Goal: Transaction & Acquisition: Purchase product/service

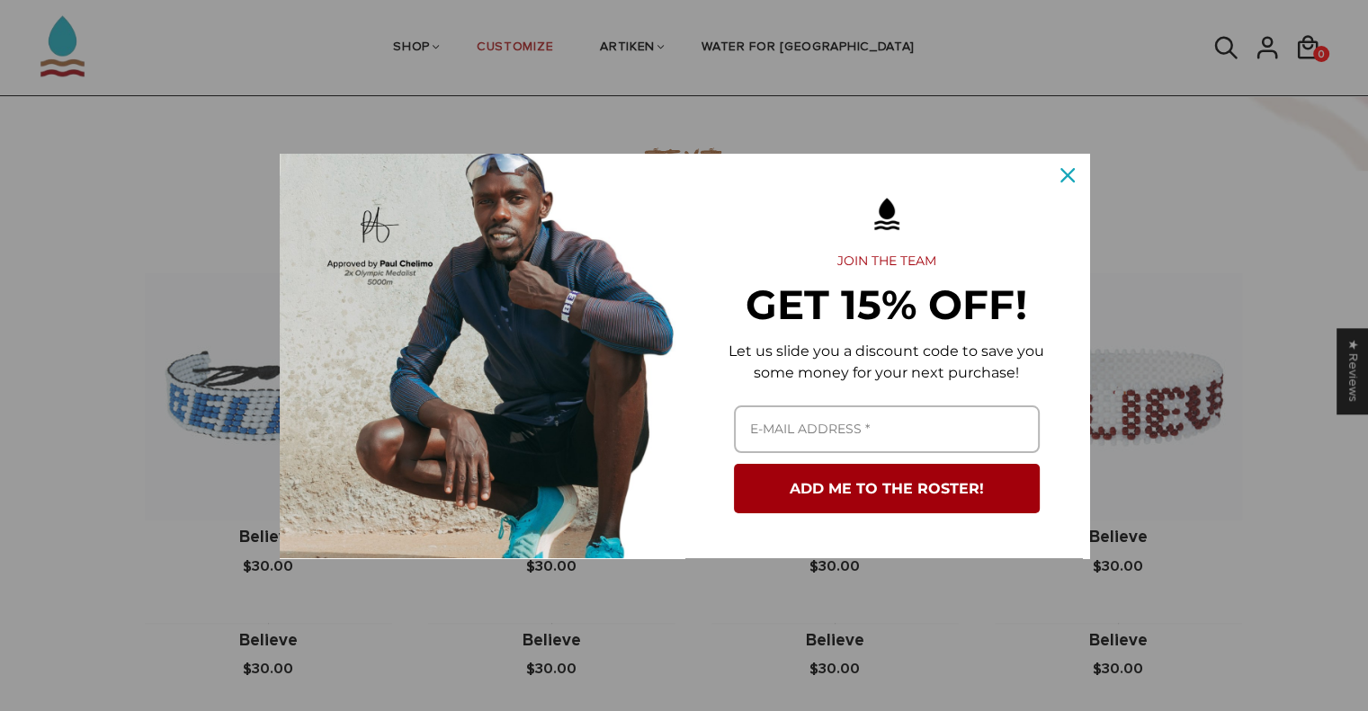
scroll to position [1349, 0]
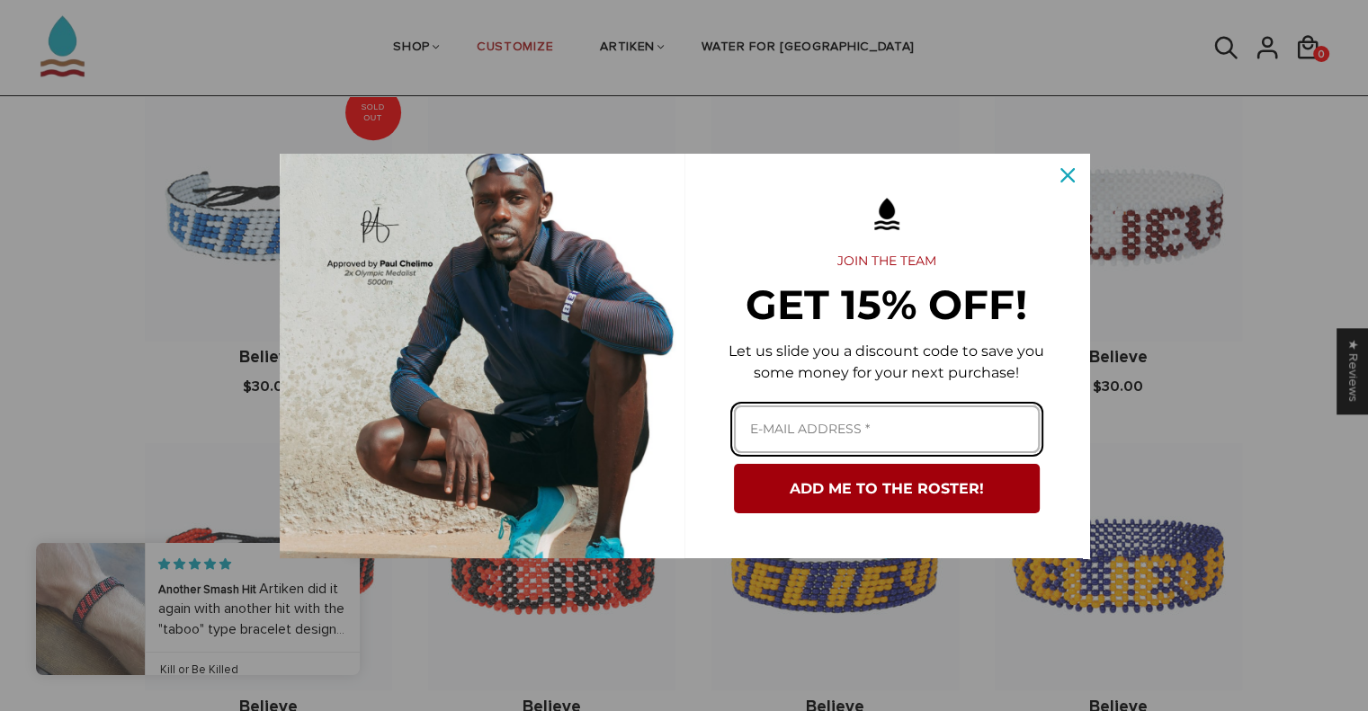
click at [874, 427] on input "Email field" at bounding box center [887, 430] width 306 height 48
type input "huangshijinsonic@gmail.com"
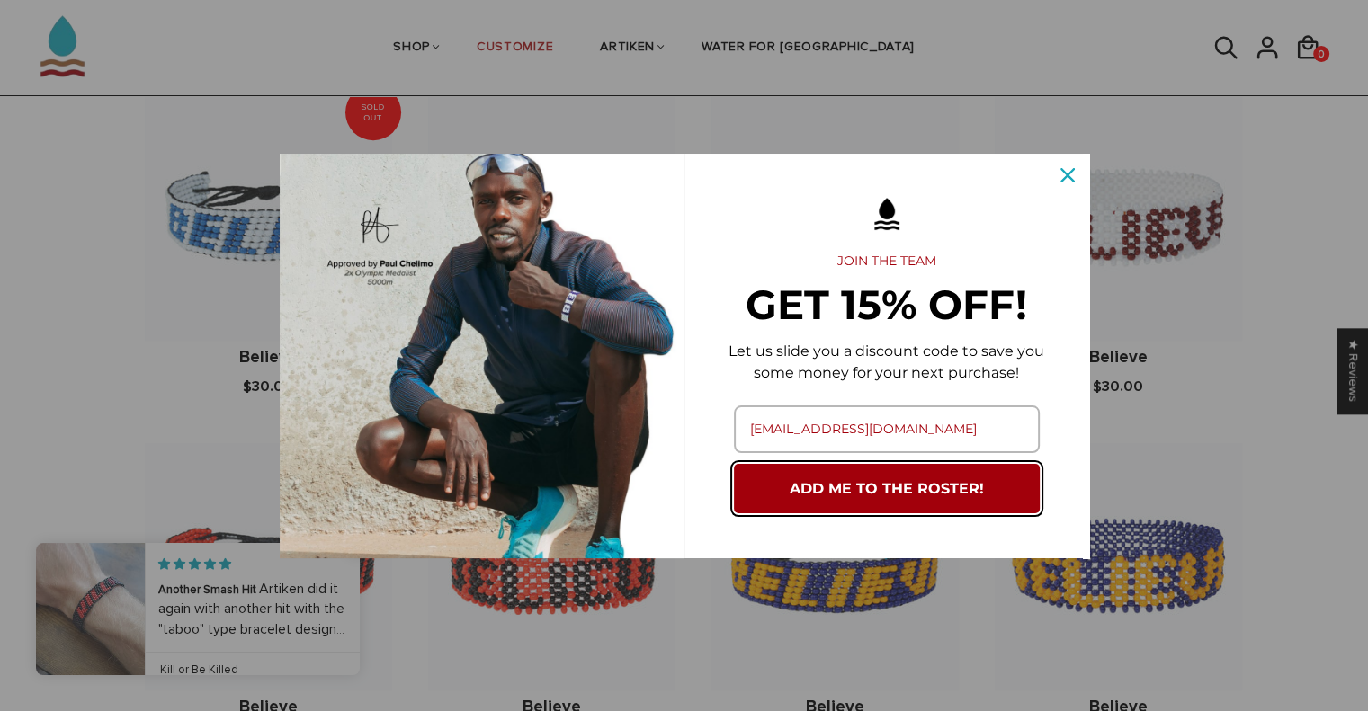
click at [888, 495] on button "ADD ME TO THE ROSTER!" at bounding box center [887, 488] width 306 height 49
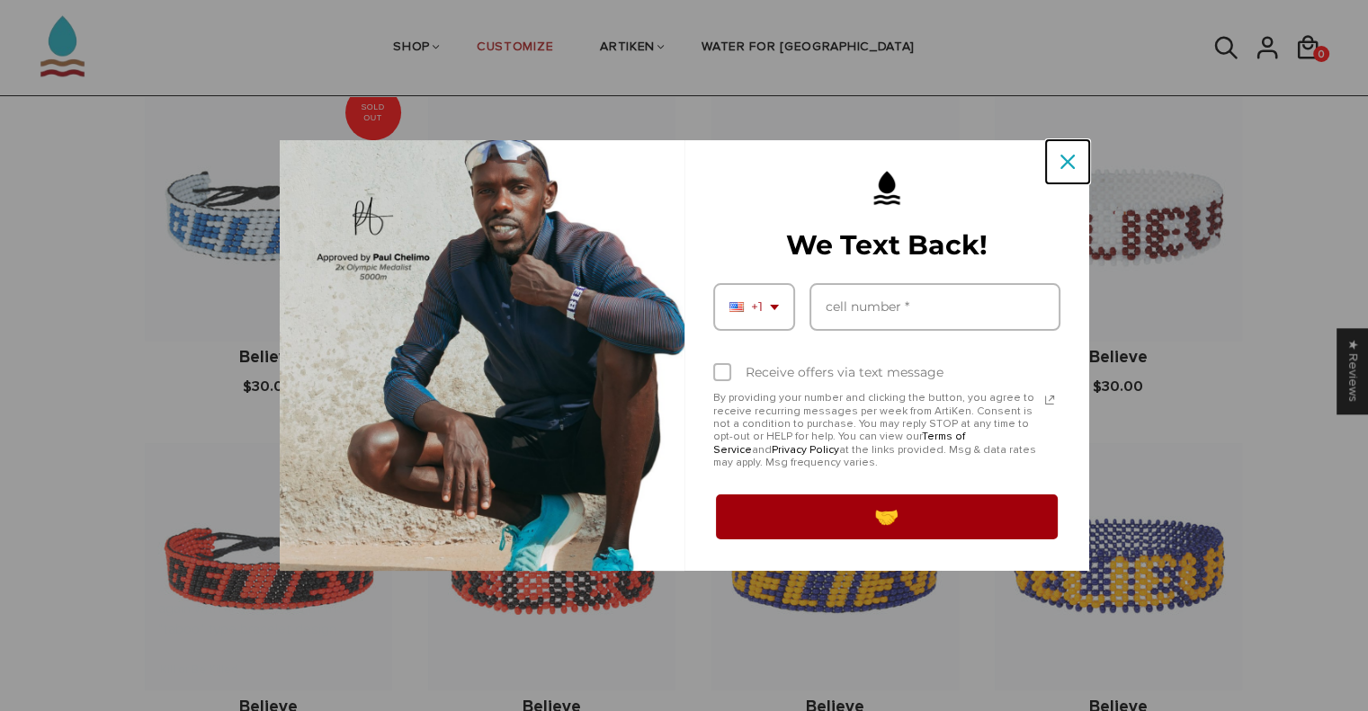
click at [1065, 164] on icon "close icon" at bounding box center [1067, 162] width 14 height 14
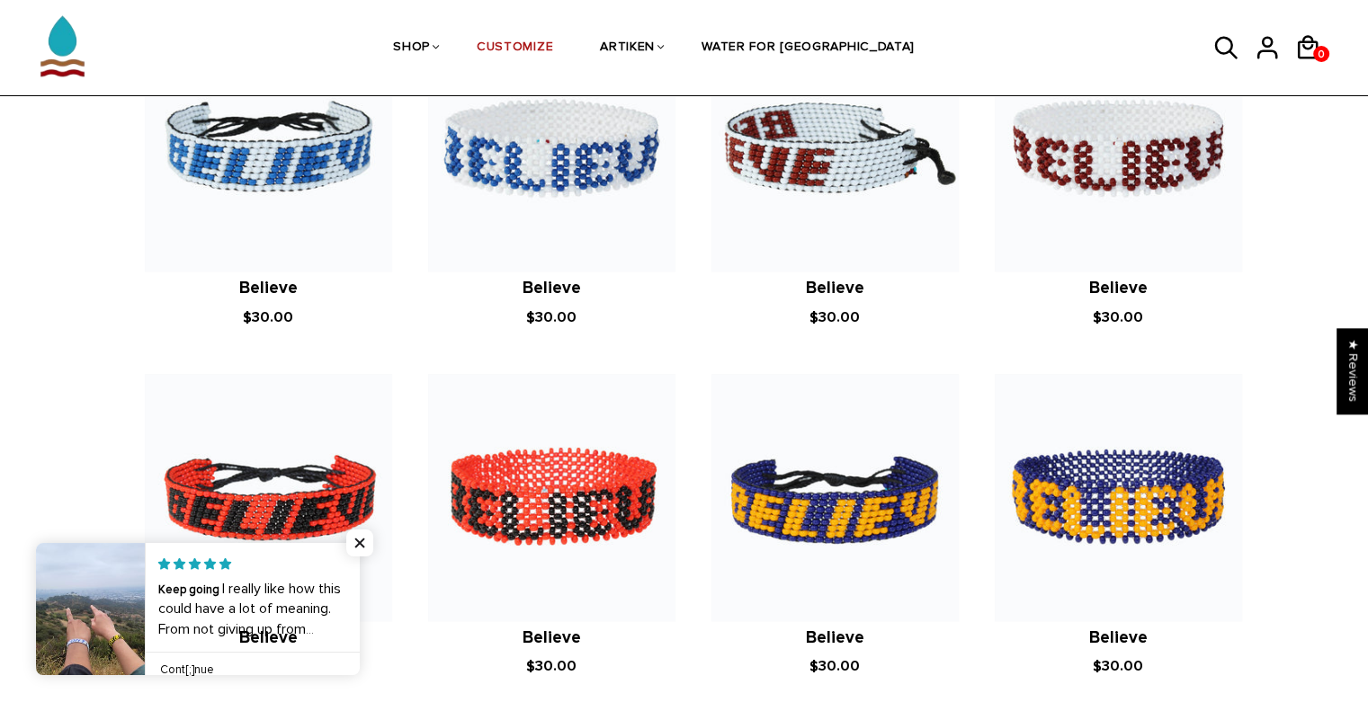
scroll to position [1529, 0]
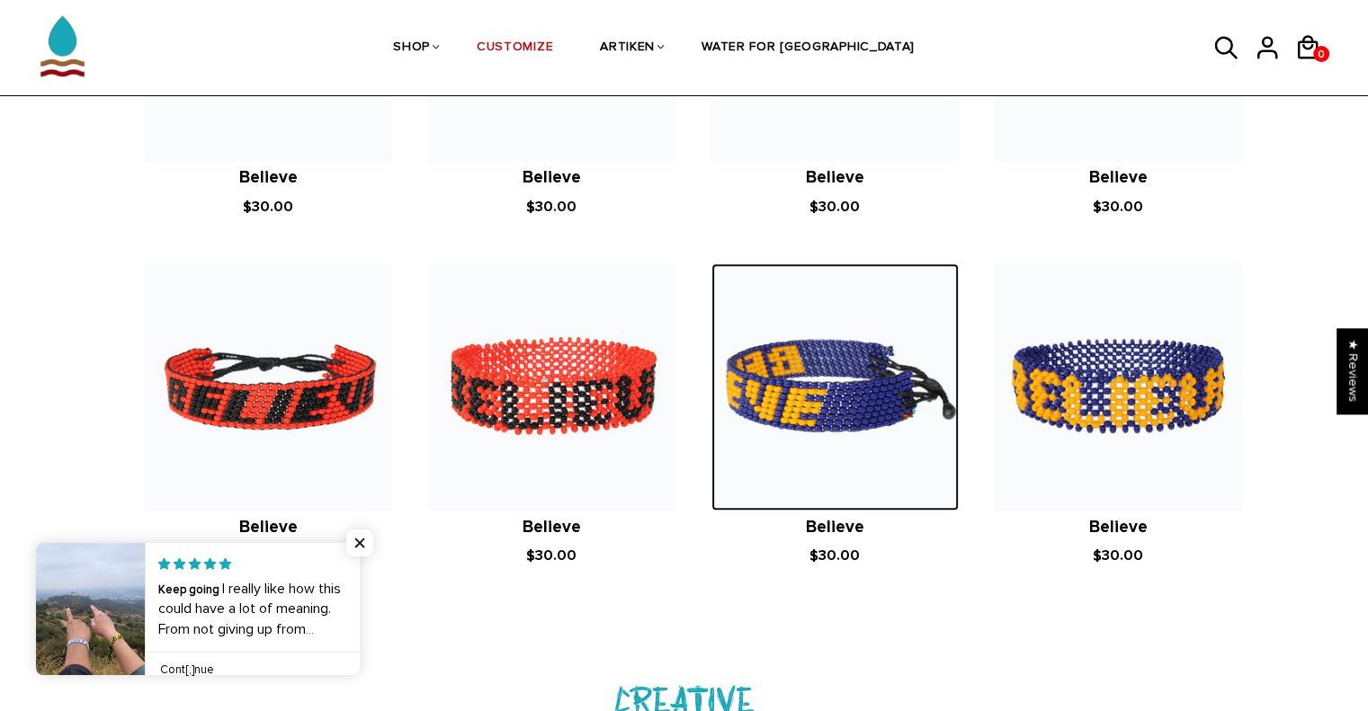
click at [848, 424] on img at bounding box center [834, 386] width 247 height 247
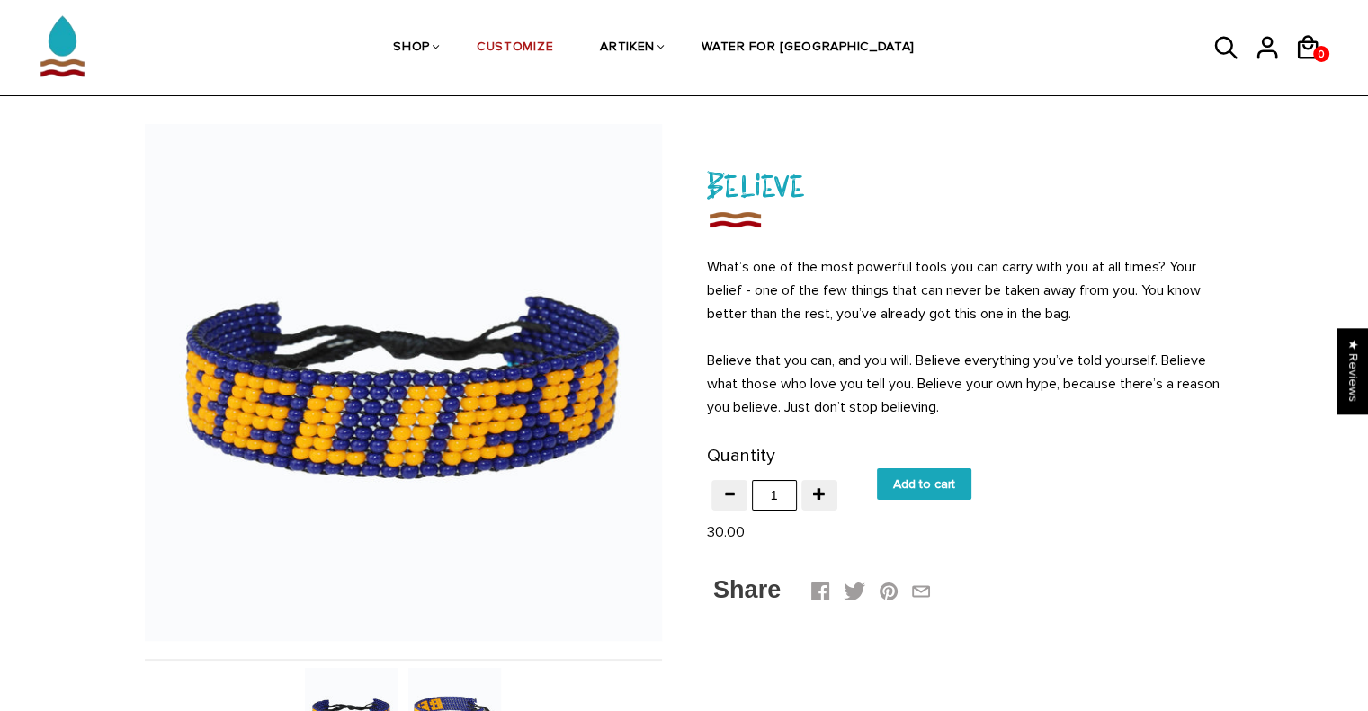
scroll to position [90, 0]
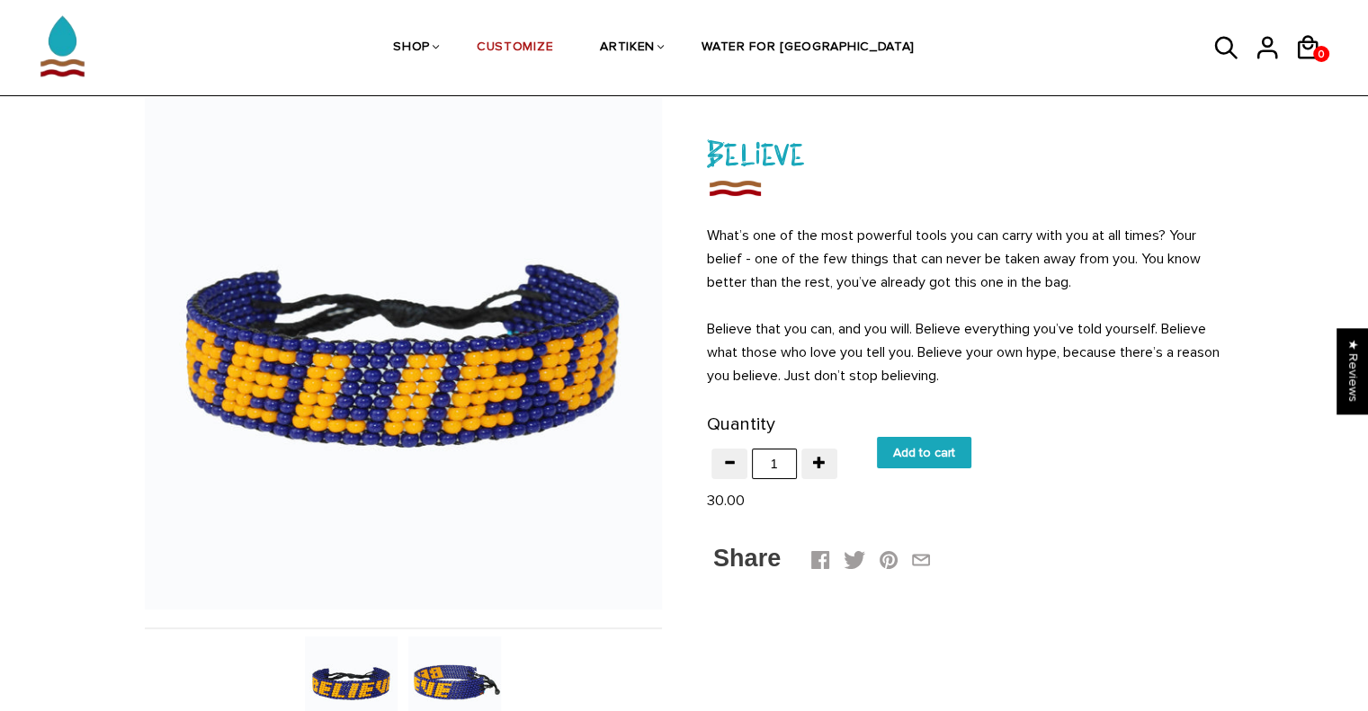
click at [940, 452] on input "Add to cart" at bounding box center [924, 452] width 94 height 31
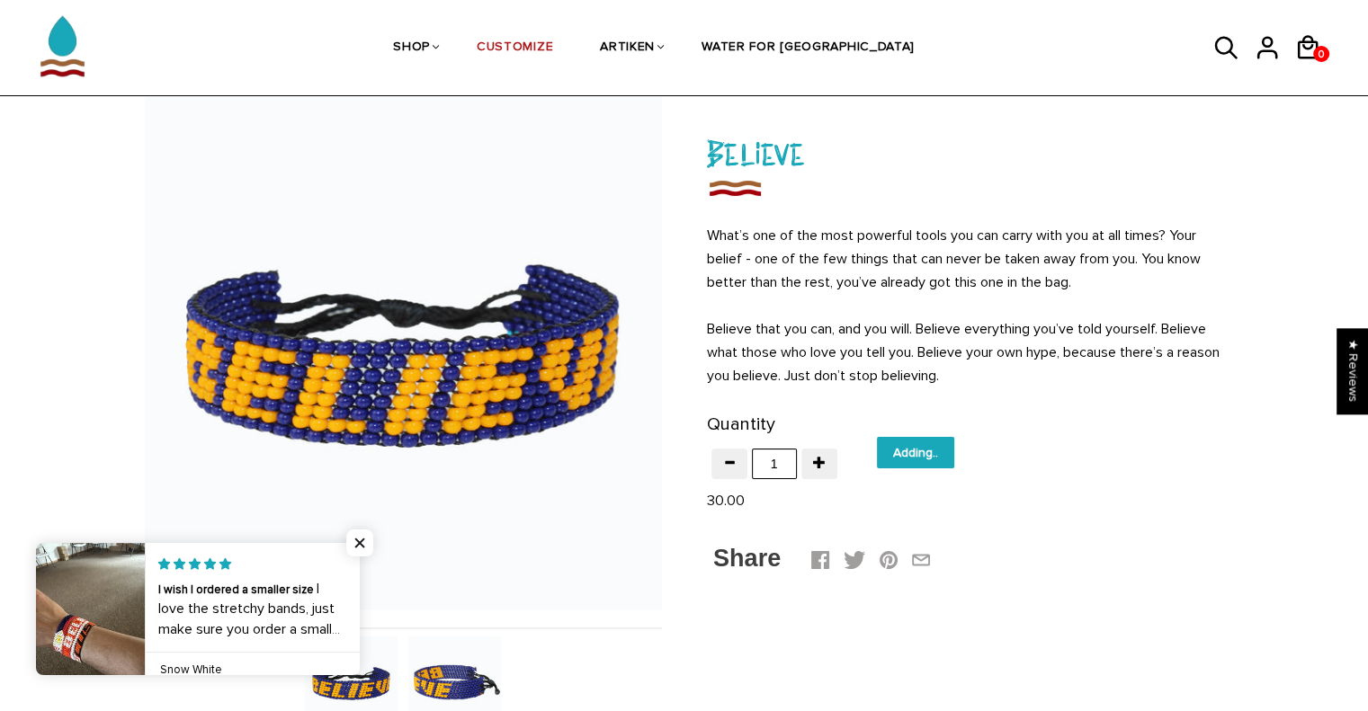
type input "Add to cart"
